Goal: Information Seeking & Learning: Learn about a topic

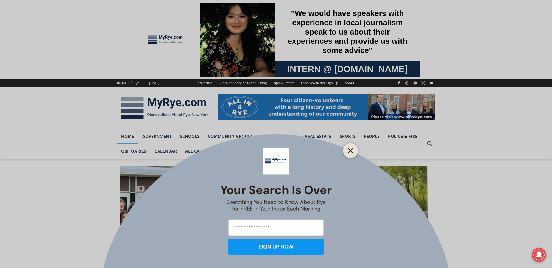
click at [349, 151] on icon "Close" at bounding box center [350, 150] width 5 height 5
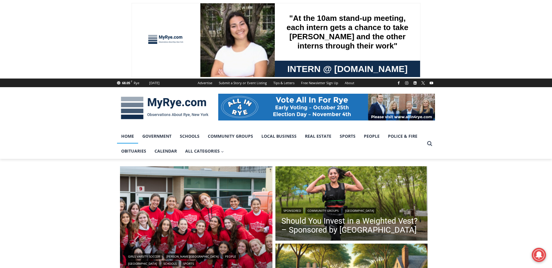
click at [126, 136] on link "Home" at bounding box center [127, 136] width 21 height 15
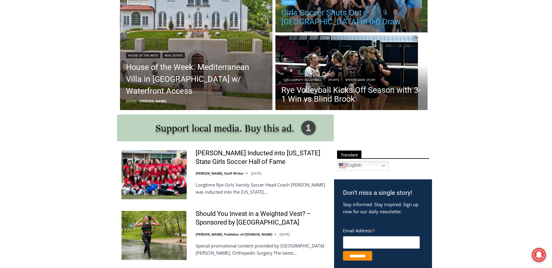
scroll to position [119, 0]
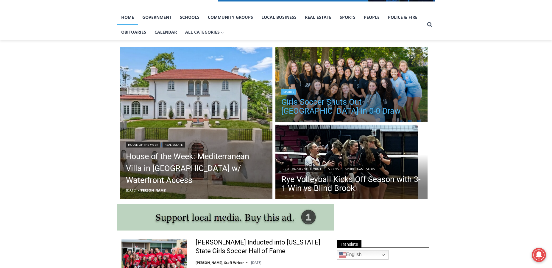
click at [337, 102] on link "Girls Soccer Shuts Out [GEOGRAPHIC_DATA] in 0-0 Draw" at bounding box center [351, 107] width 140 height 18
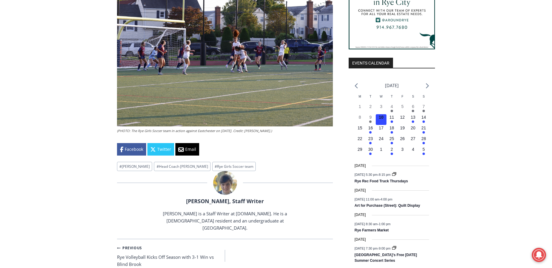
scroll to position [625, 0]
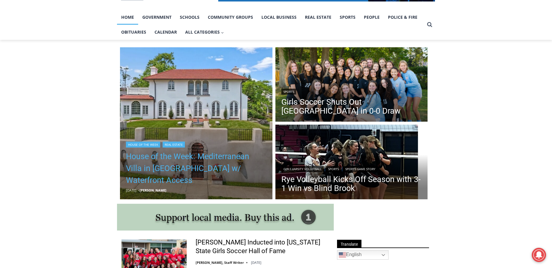
click at [184, 158] on link "House of the Week: Mediterranean Villa in [GEOGRAPHIC_DATA] w/ Waterfront Access" at bounding box center [196, 169] width 140 height 36
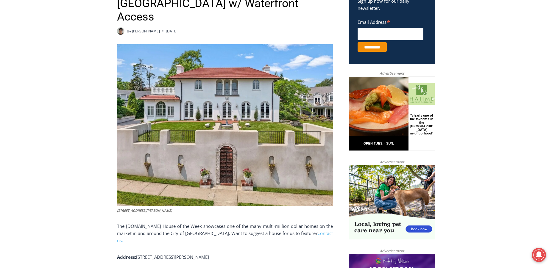
scroll to position [89, 0]
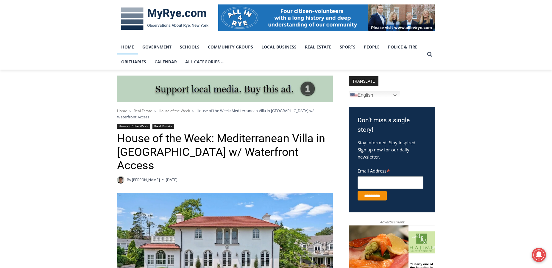
click at [124, 46] on link "Home" at bounding box center [127, 47] width 21 height 15
